Goal: Register for event/course

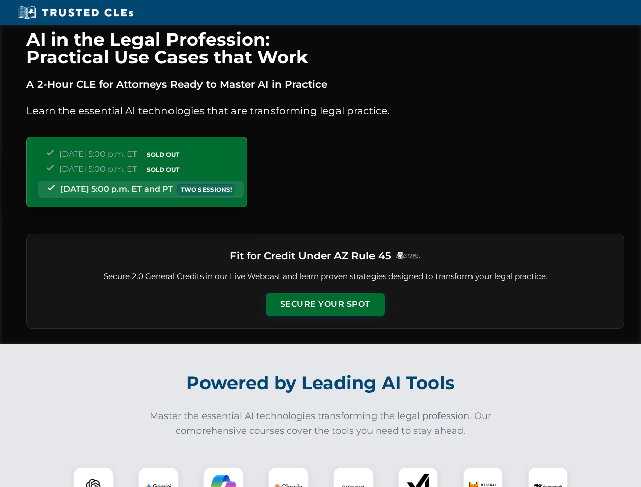
click at [325, 304] on button "Secure Your Spot" at bounding box center [325, 304] width 119 height 23
click at [93, 477] on img at bounding box center [93, 486] width 29 height 29
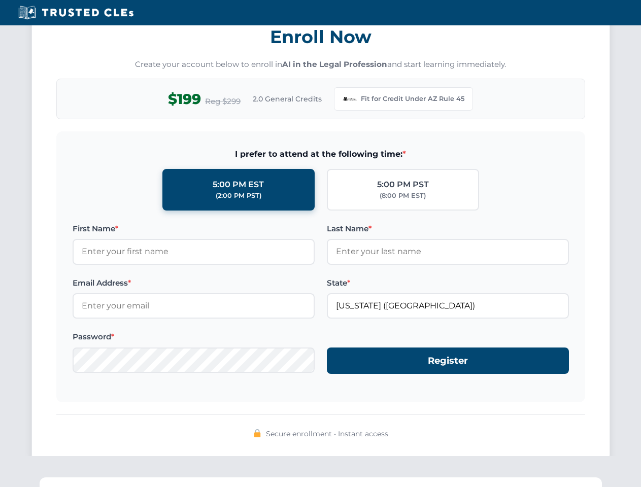
scroll to position [989, 0]
